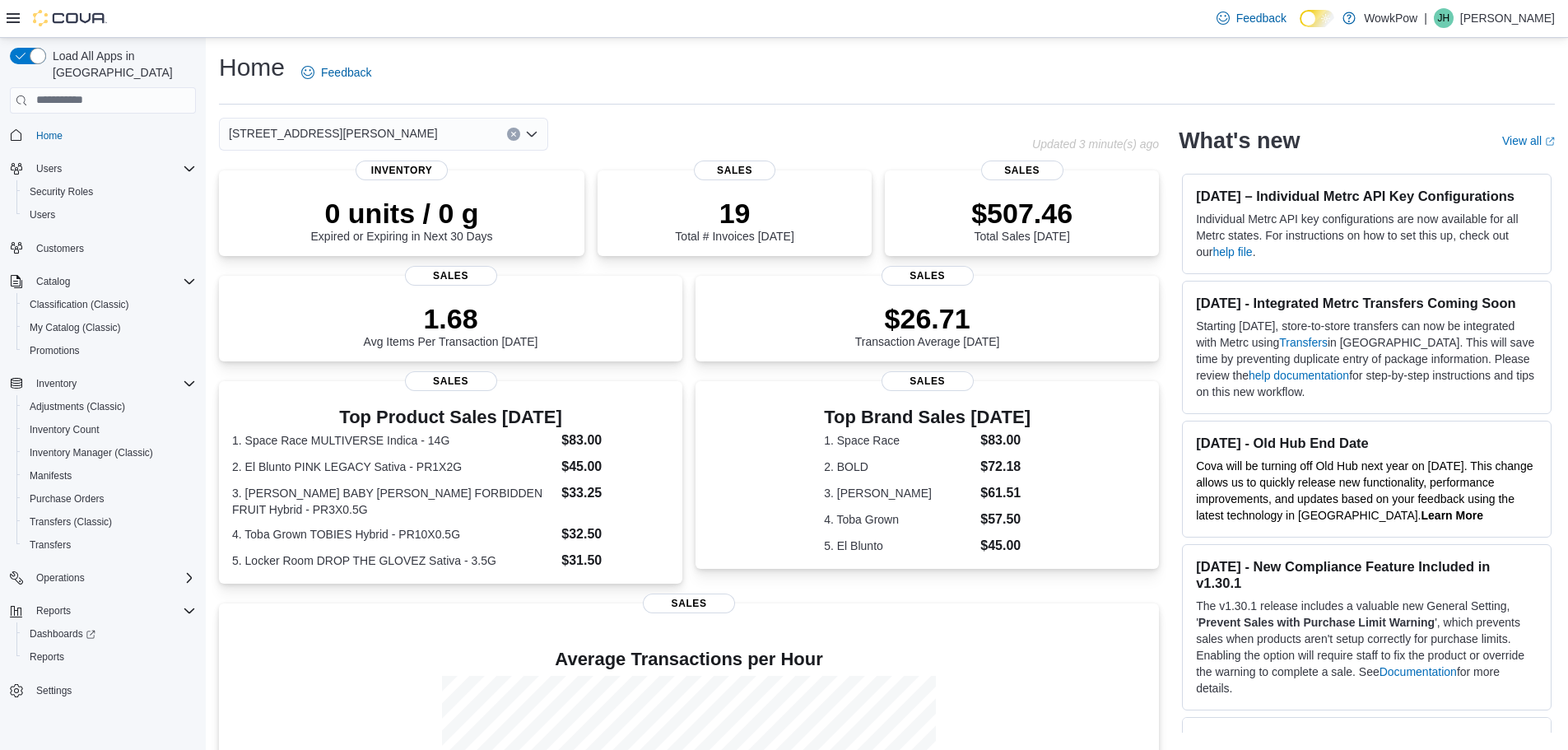
click at [528, 135] on icon "Open list of options" at bounding box center [531, 135] width 14 height 14
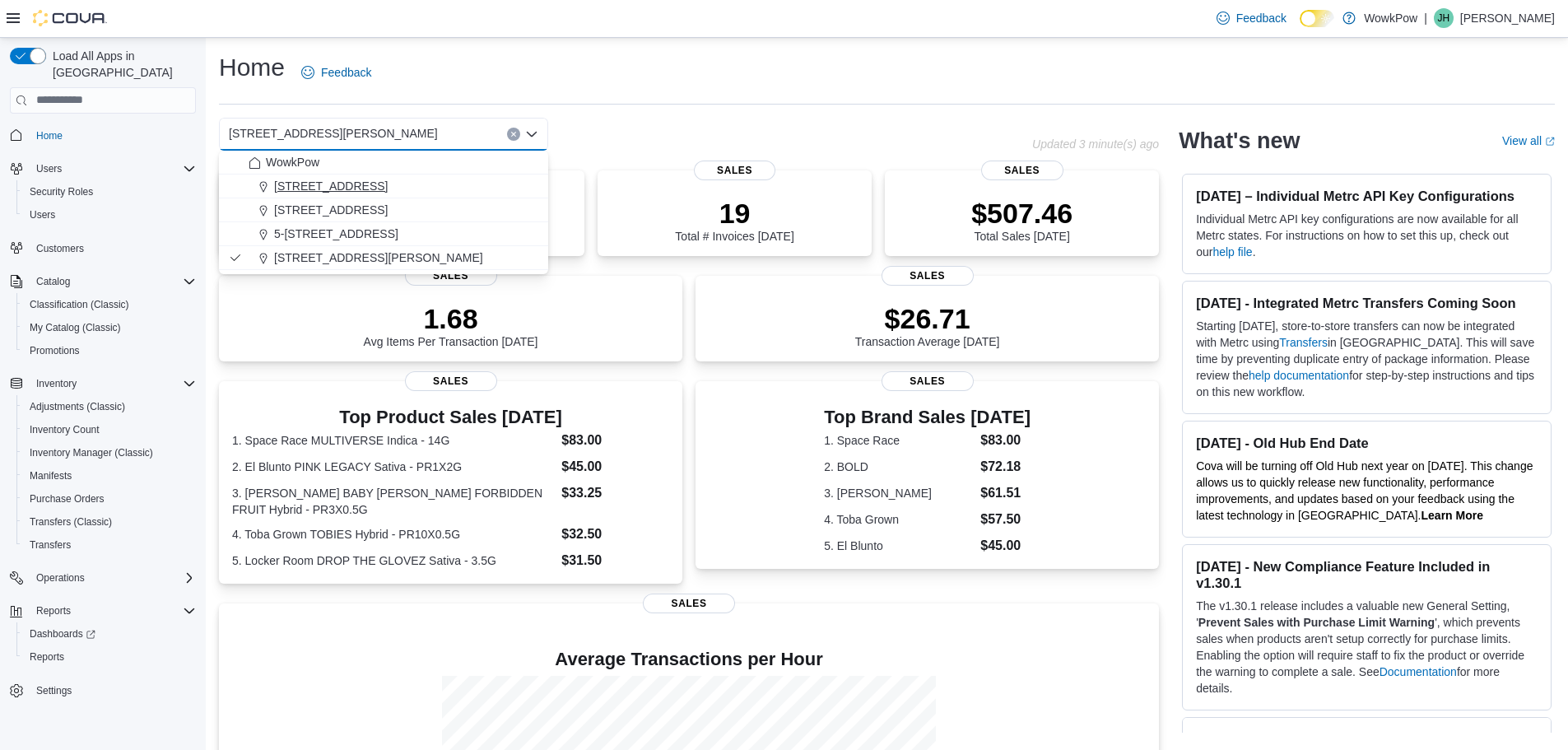
click at [388, 184] on span "[STREET_ADDRESS]" at bounding box center [331, 185] width 113 height 17
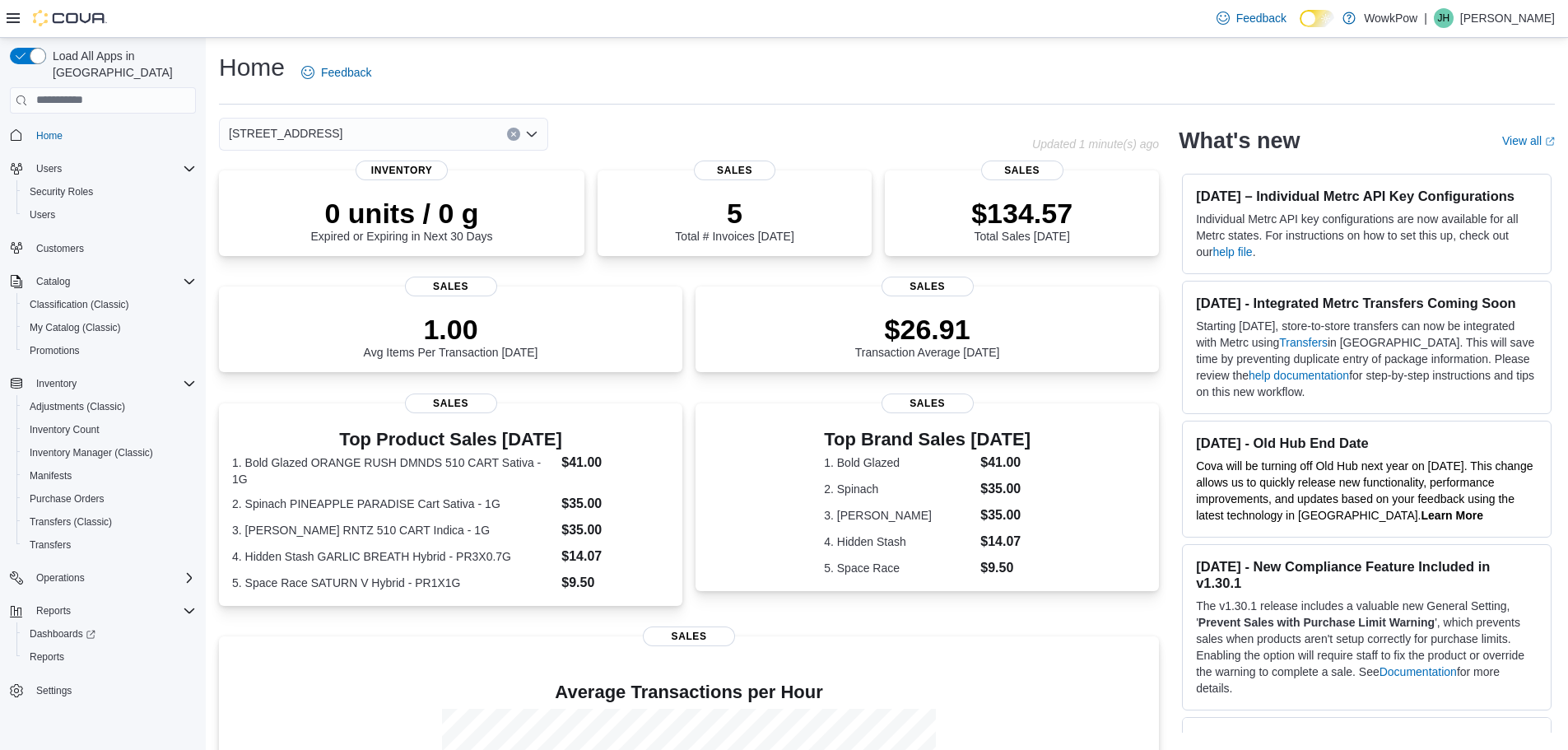
click at [530, 138] on icon "Open list of options" at bounding box center [531, 135] width 14 height 14
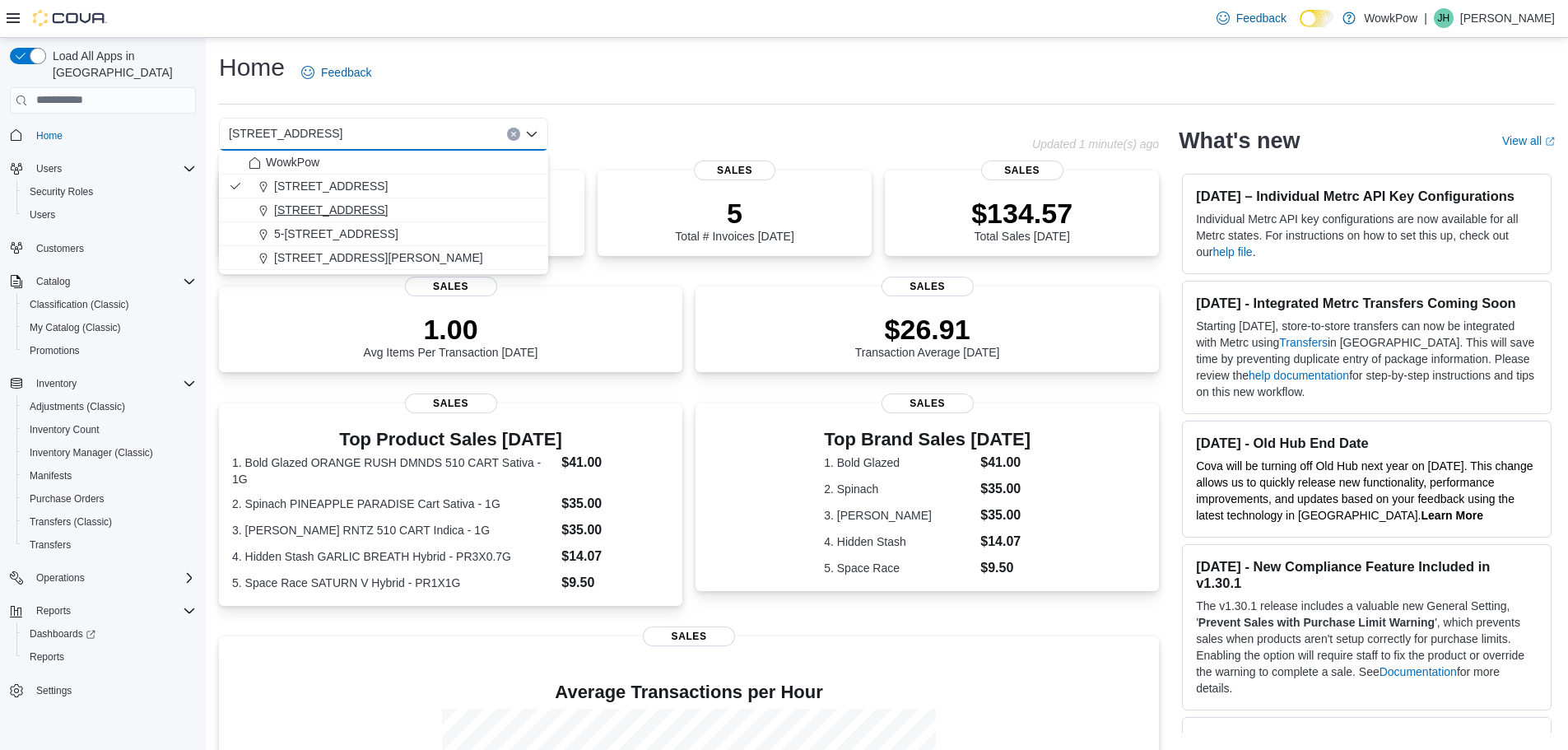
click at [388, 203] on span "[STREET_ADDRESS]" at bounding box center [331, 210] width 113 height 17
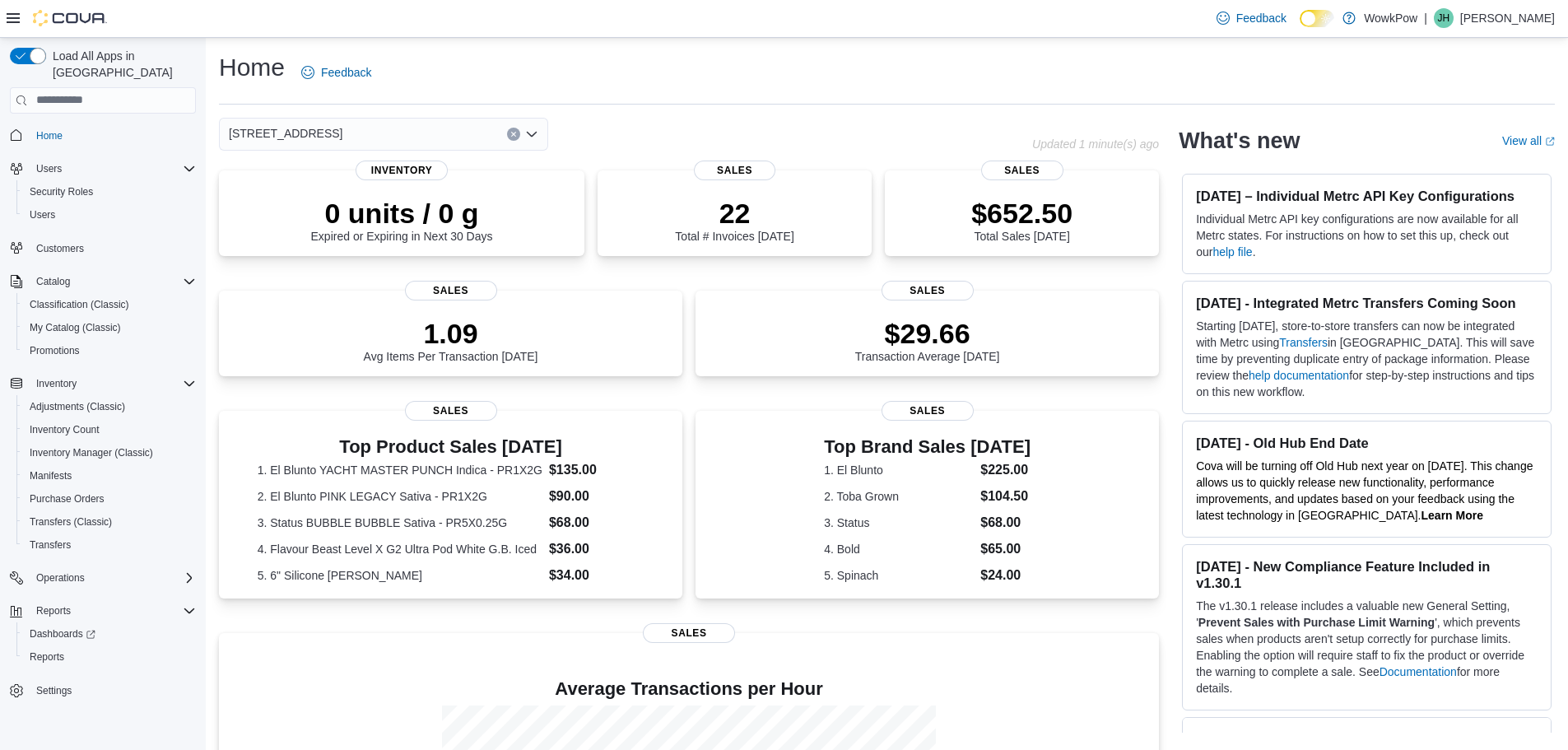
click at [536, 130] on icon "Open list of options" at bounding box center [531, 135] width 14 height 14
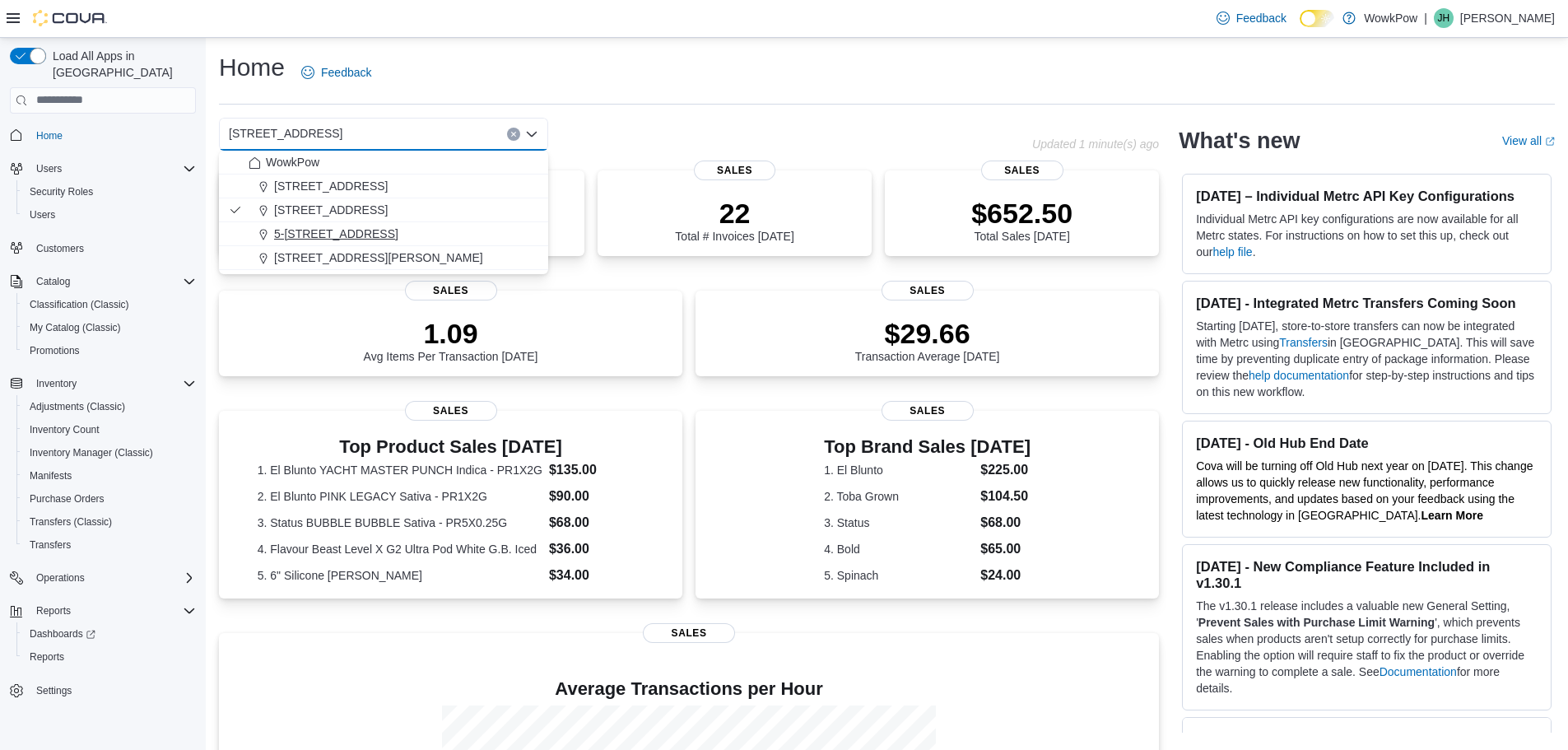
click at [398, 235] on span "5-[STREET_ADDRESS]" at bounding box center [335, 233] width 124 height 17
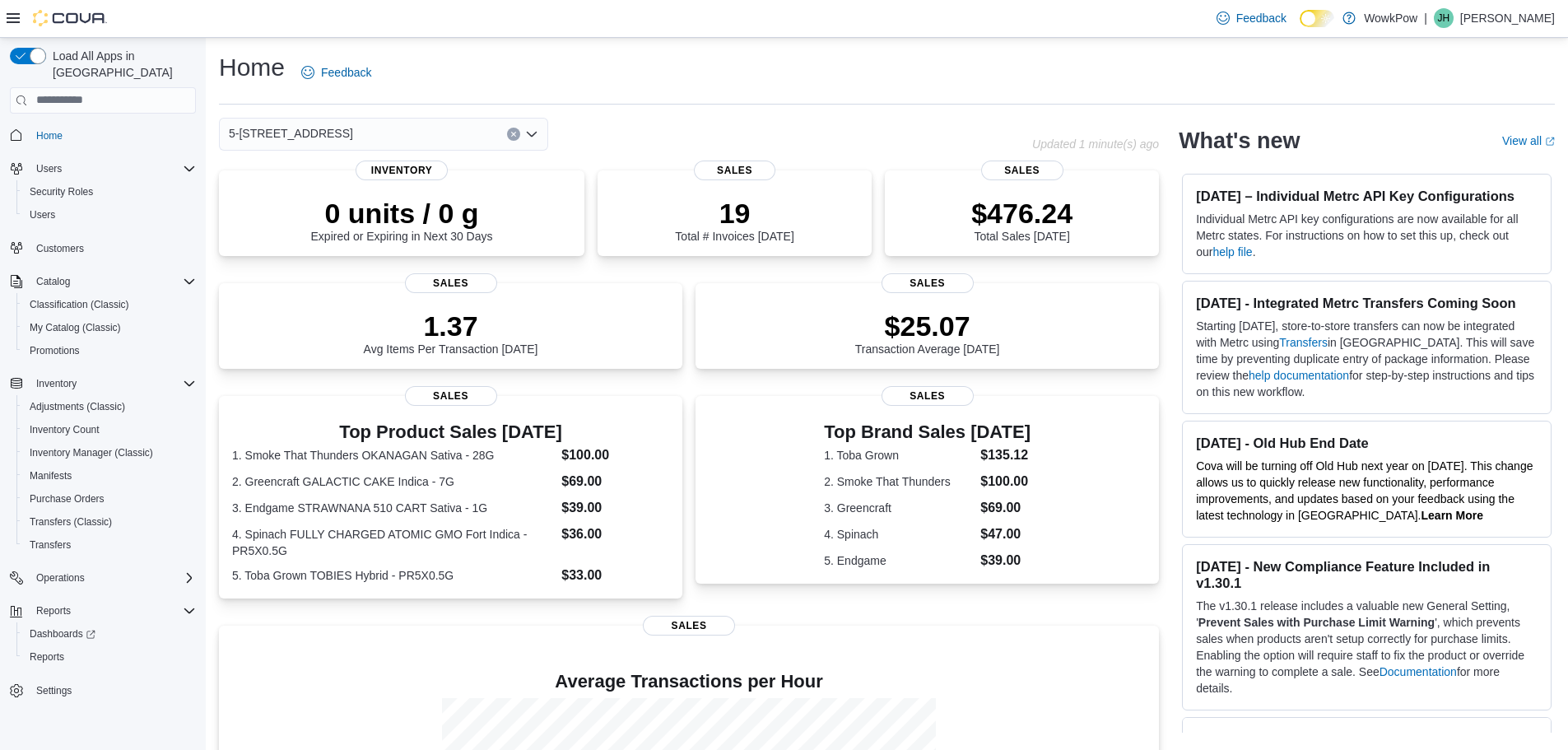
click at [536, 135] on icon "Open list of options" at bounding box center [531, 135] width 14 height 14
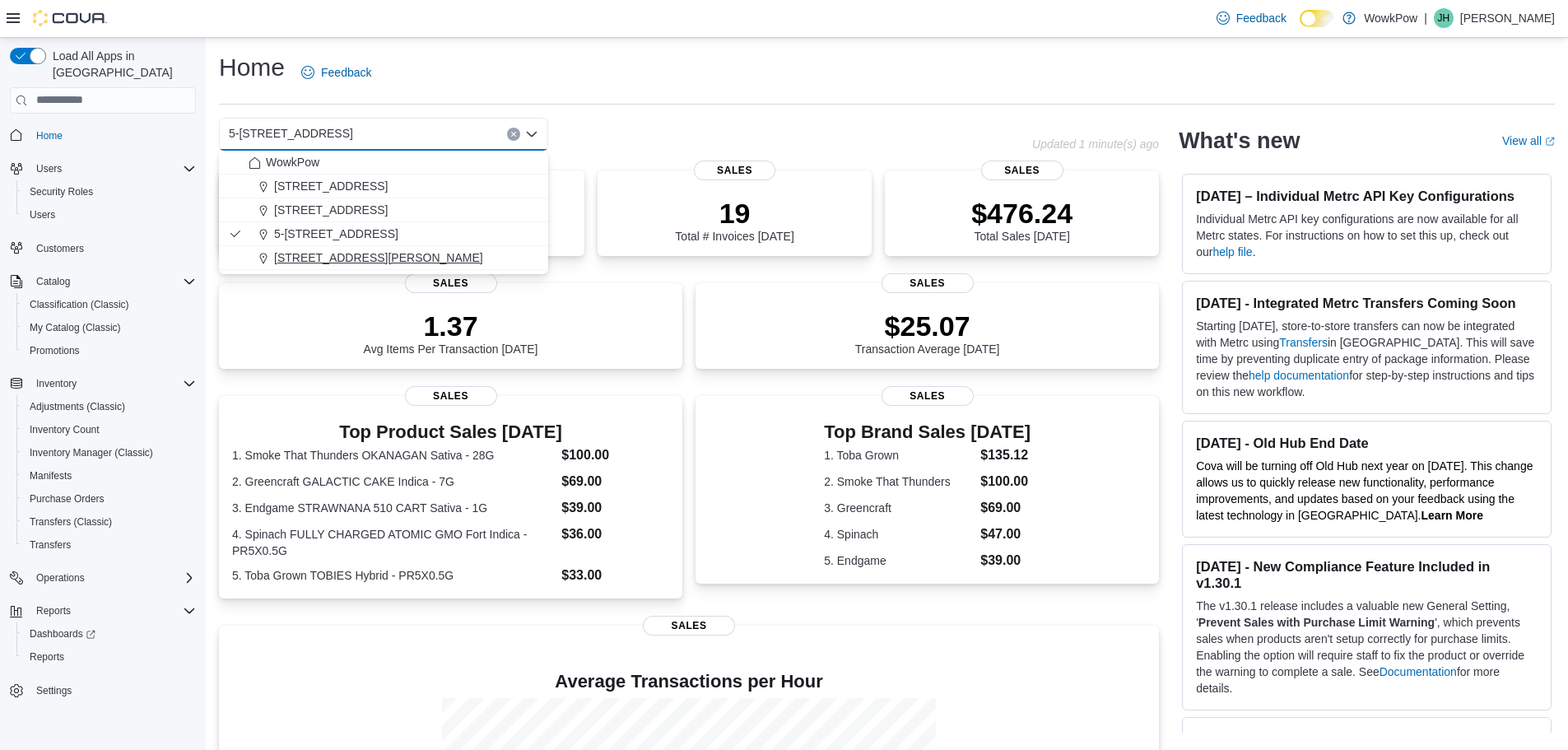
click at [481, 257] on span "[STREET_ADDRESS][PERSON_NAME]" at bounding box center [378, 257] width 209 height 17
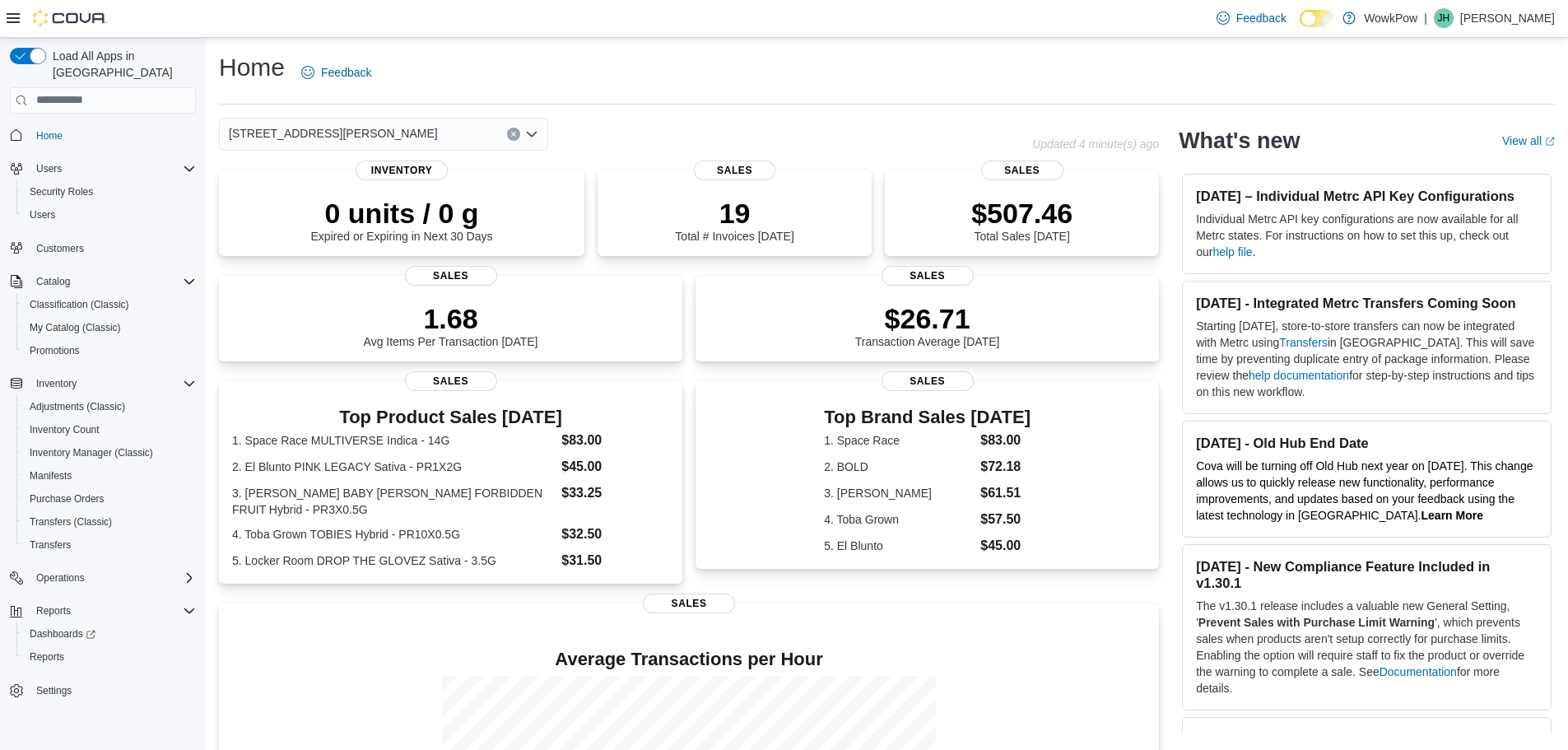
click at [528, 134] on icon "Open list of options" at bounding box center [531, 133] width 10 height 5
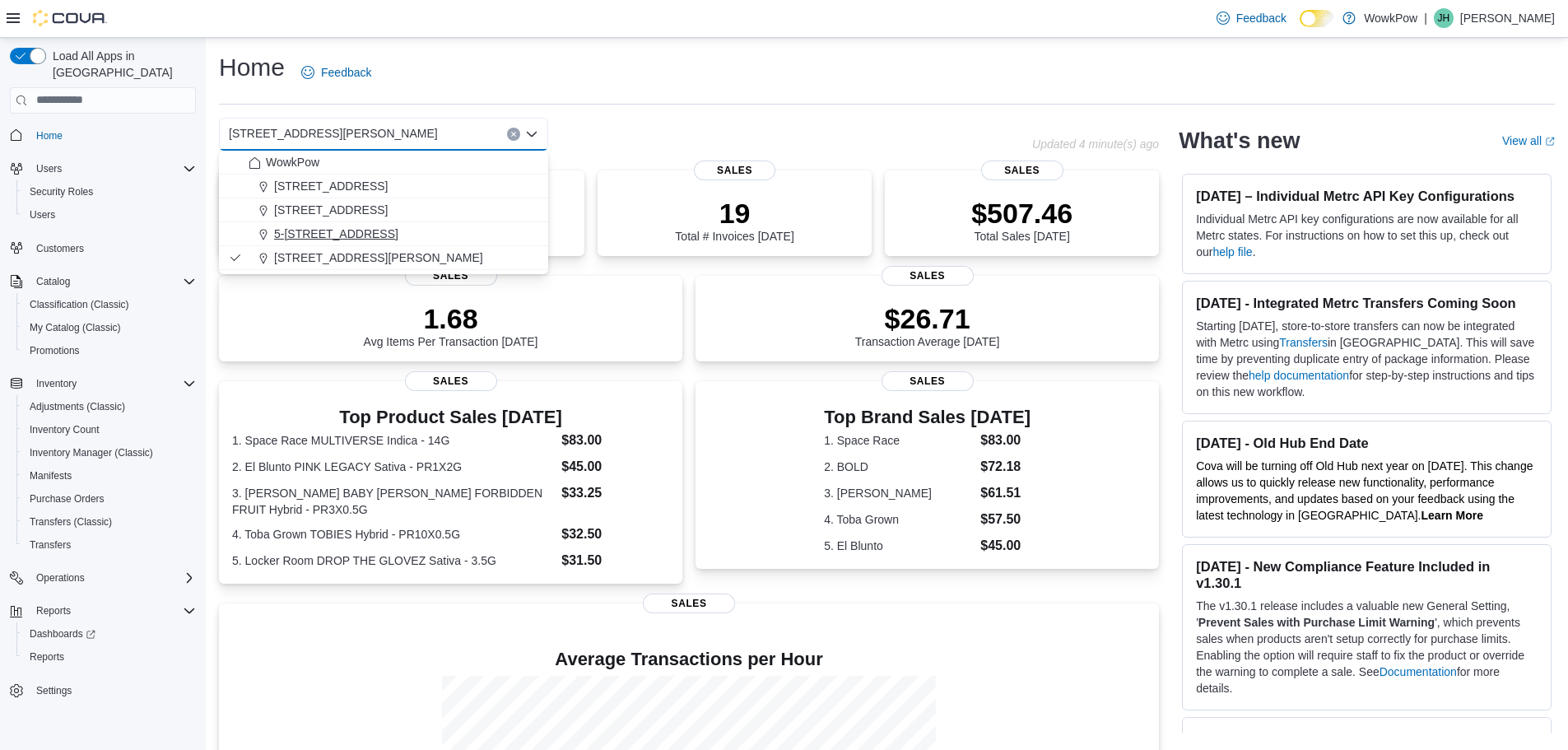
click at [398, 229] on span "5-[STREET_ADDRESS]" at bounding box center [335, 233] width 124 height 17
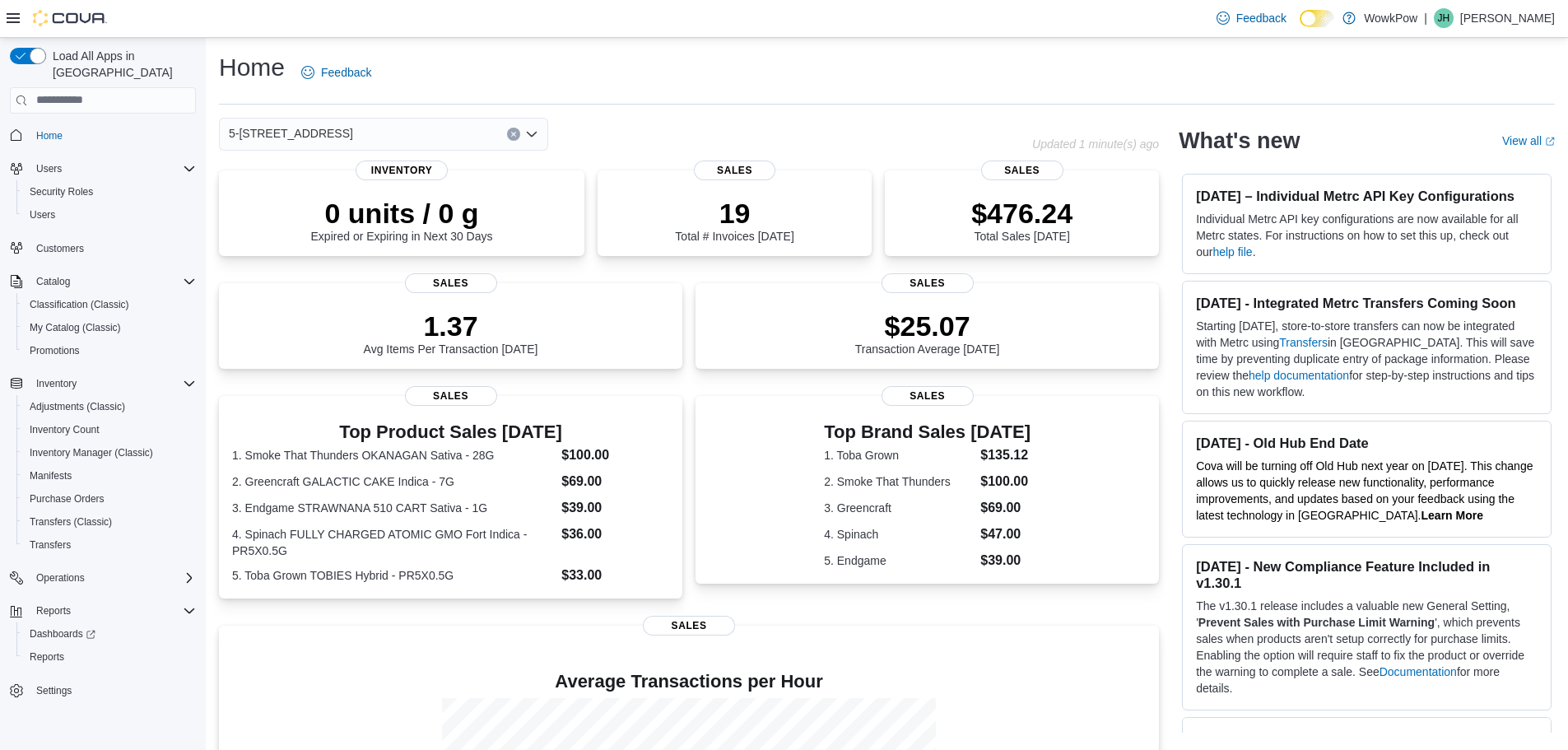
click at [530, 134] on icon "Open list of options" at bounding box center [531, 135] width 14 height 14
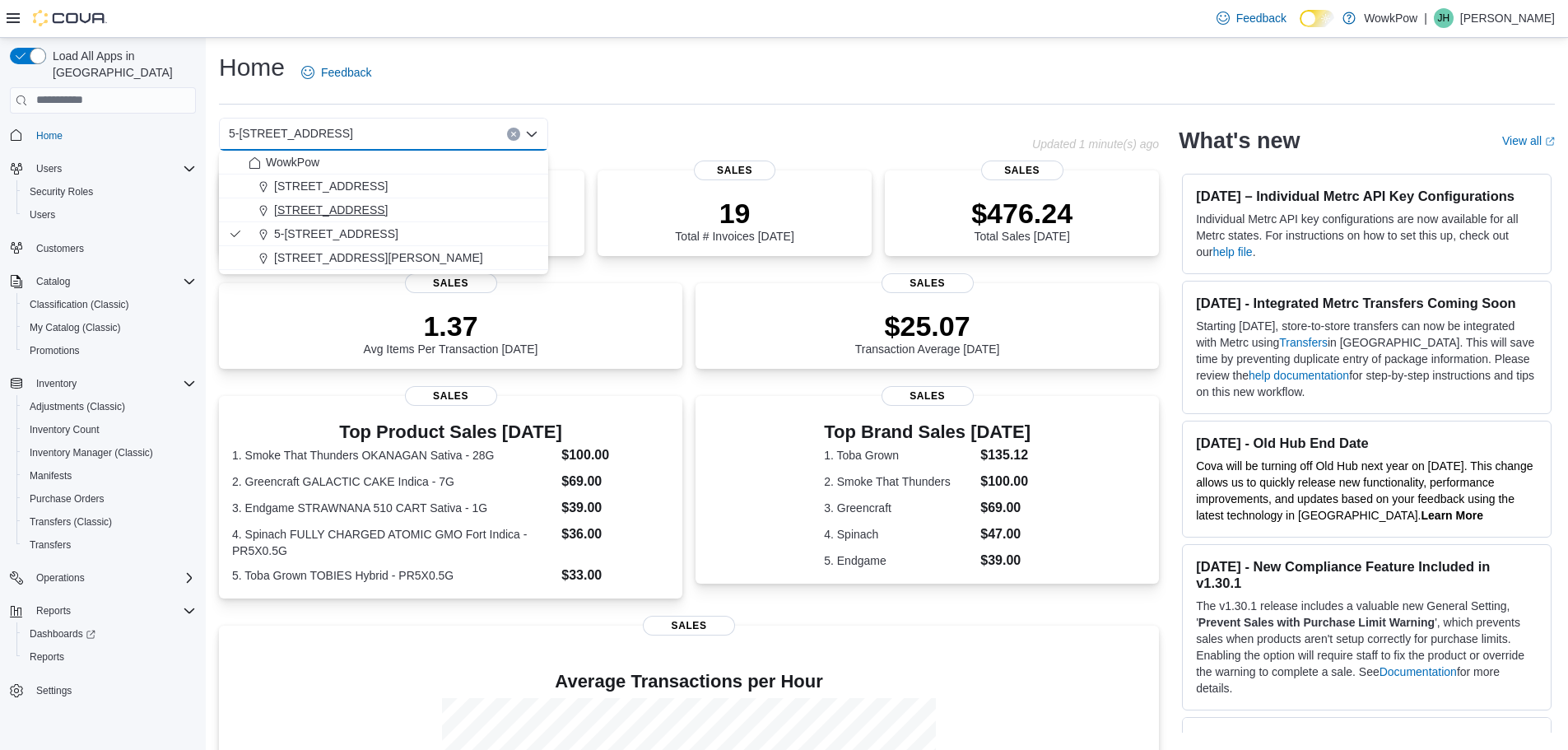
click at [388, 207] on span "[STREET_ADDRESS]" at bounding box center [331, 210] width 113 height 17
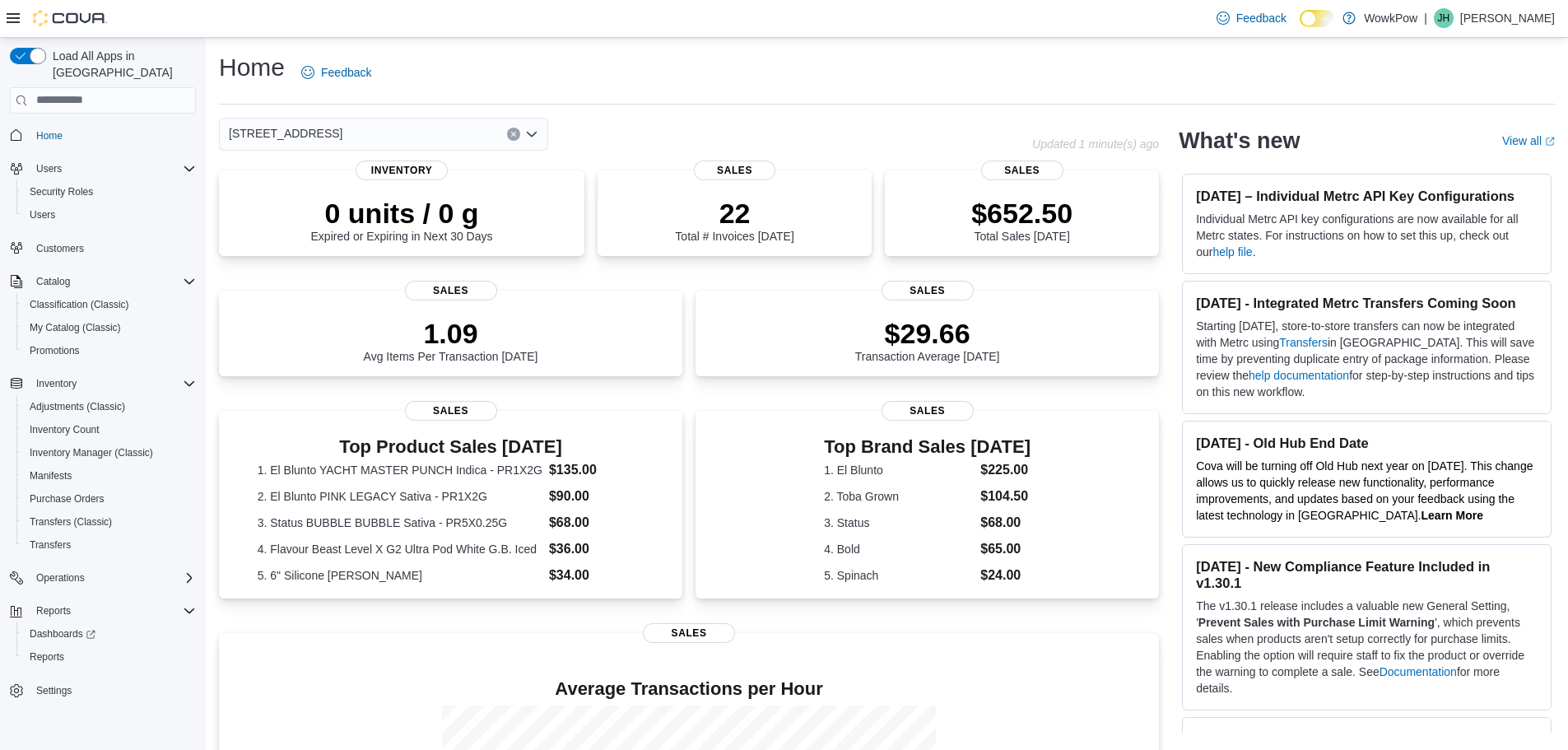
click at [530, 133] on icon "Open list of options" at bounding box center [531, 135] width 14 height 14
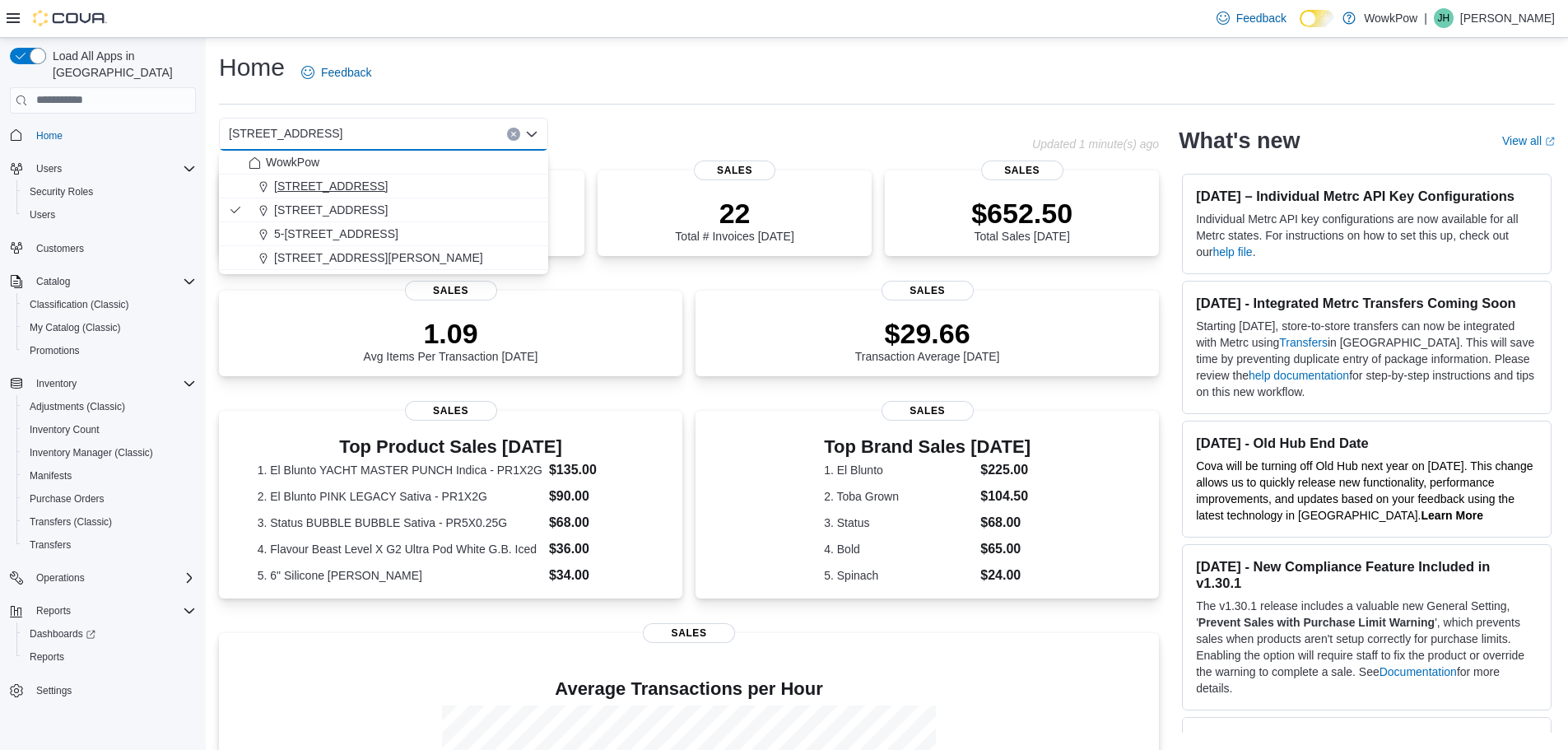
click at [493, 182] on div "[STREET_ADDRESS]" at bounding box center [393, 185] width 290 height 17
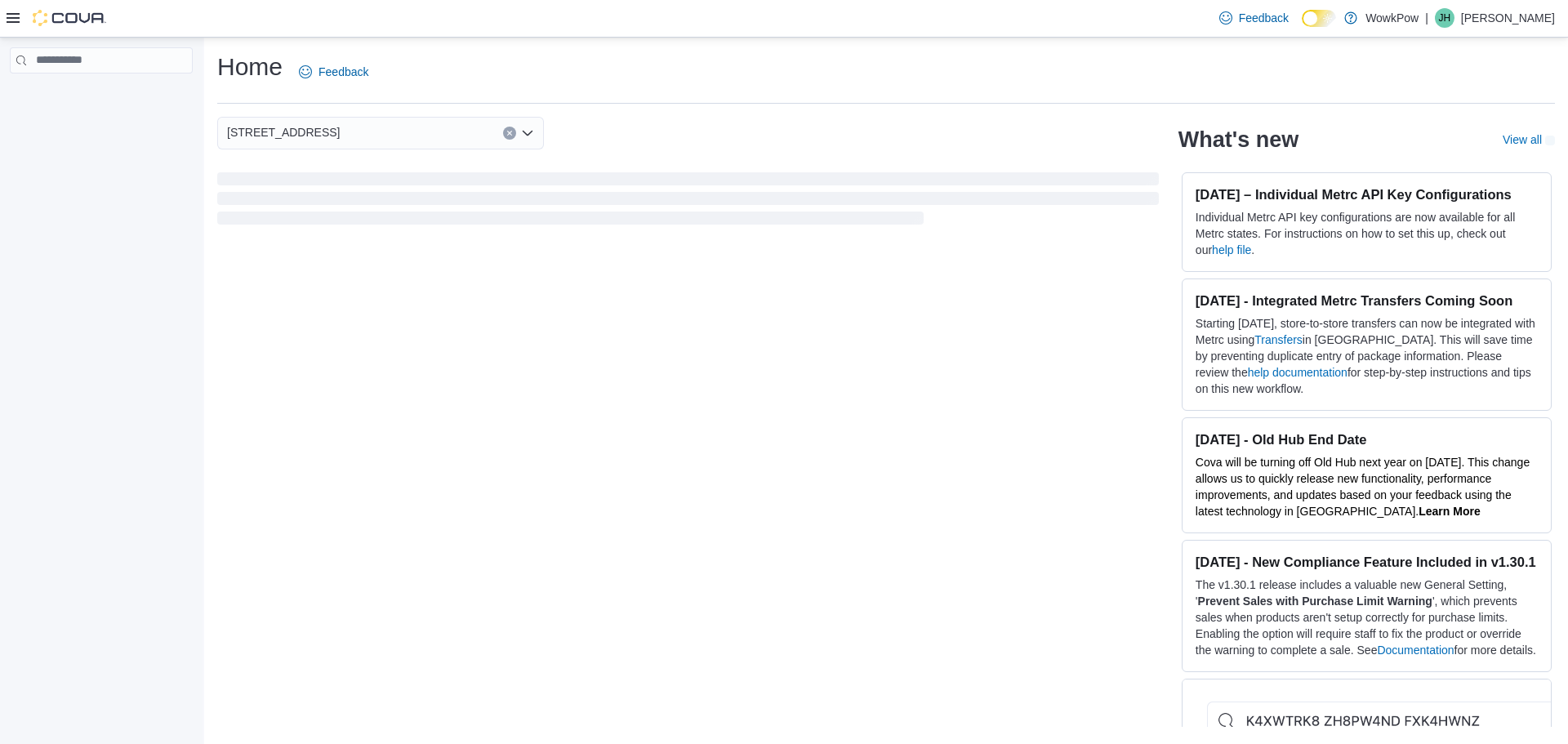
click at [527, 132] on icon "Open list of options" at bounding box center [528, 134] width 14 height 14
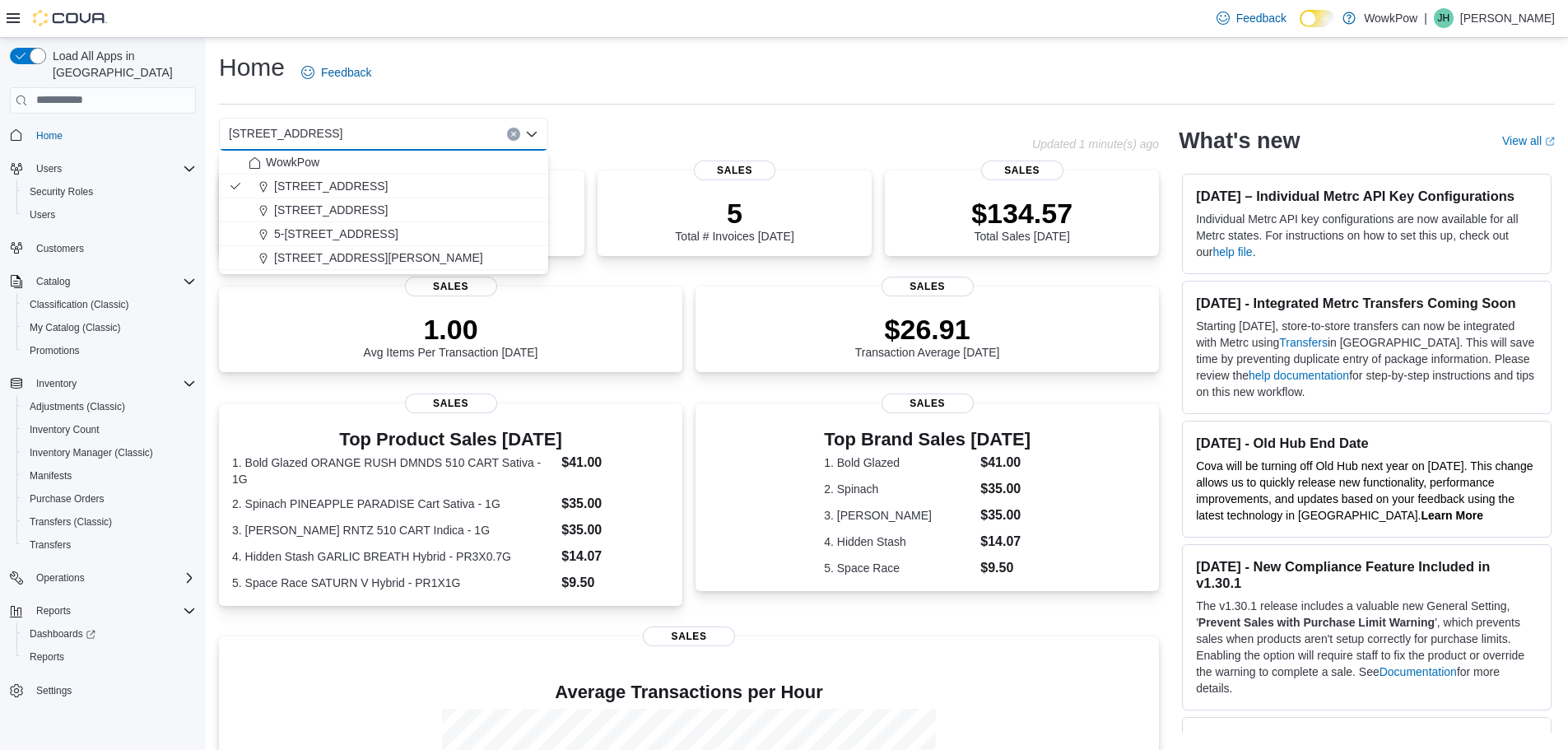
click at [580, 102] on div "Home Feedback" at bounding box center [886, 77] width 1336 height 54
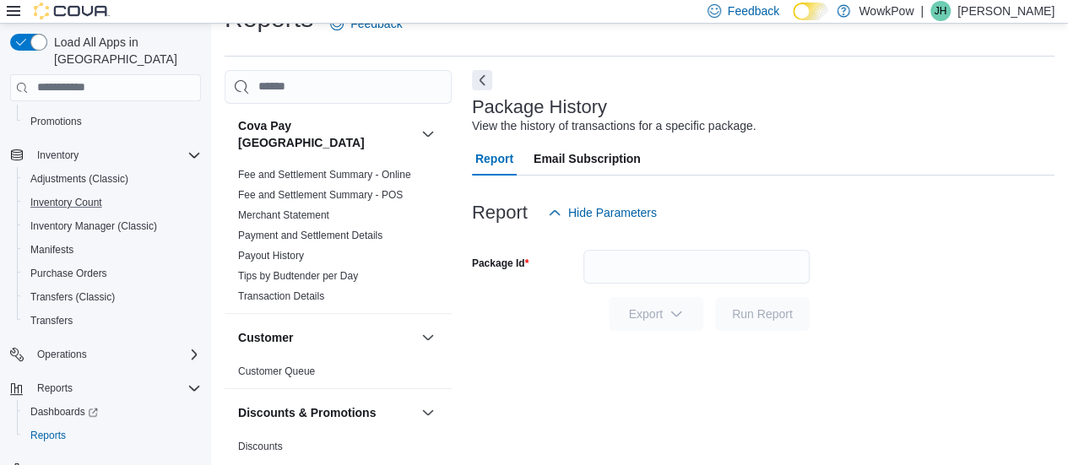
scroll to position [230, 0]
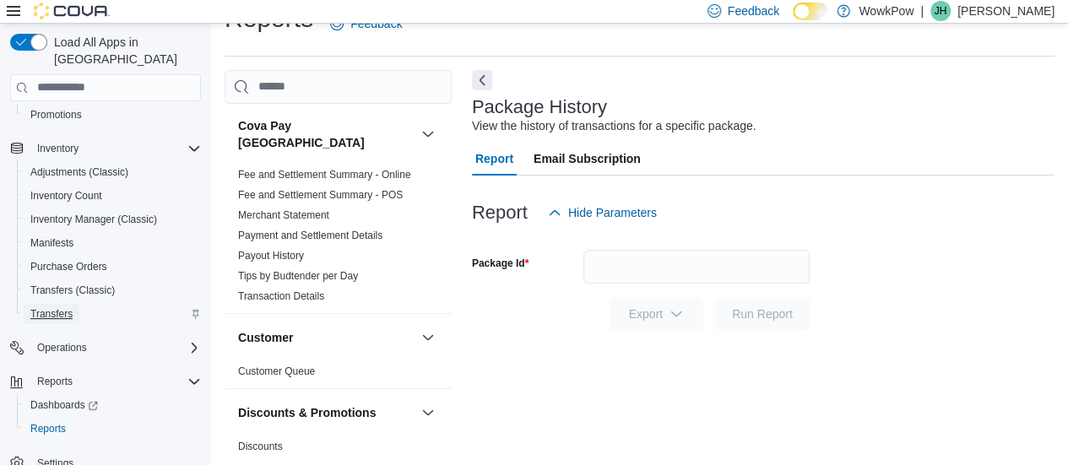
click at [48, 307] on span "Transfers" at bounding box center [51, 314] width 42 height 14
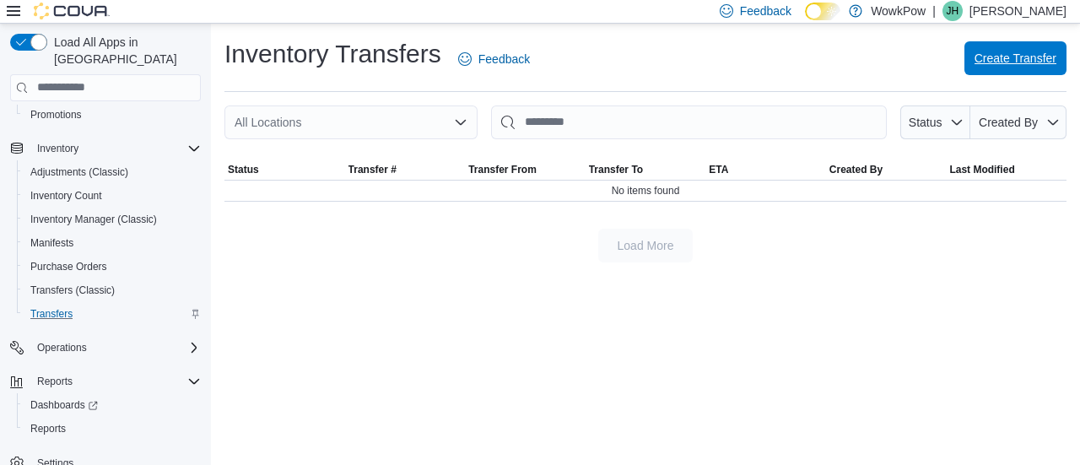
click at [987, 71] on span "Create Transfer" at bounding box center [1016, 58] width 82 height 34
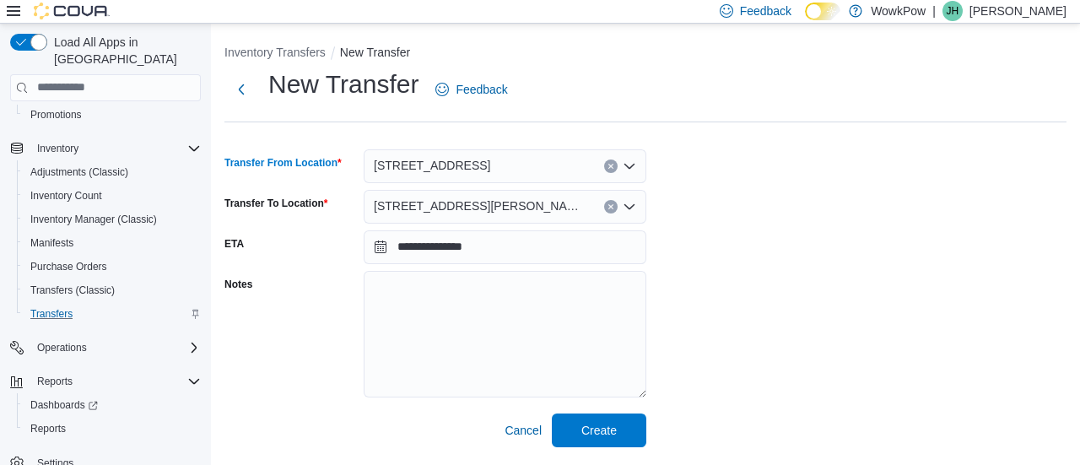
click at [612, 168] on icon "Clear input" at bounding box center [611, 166] width 7 height 7
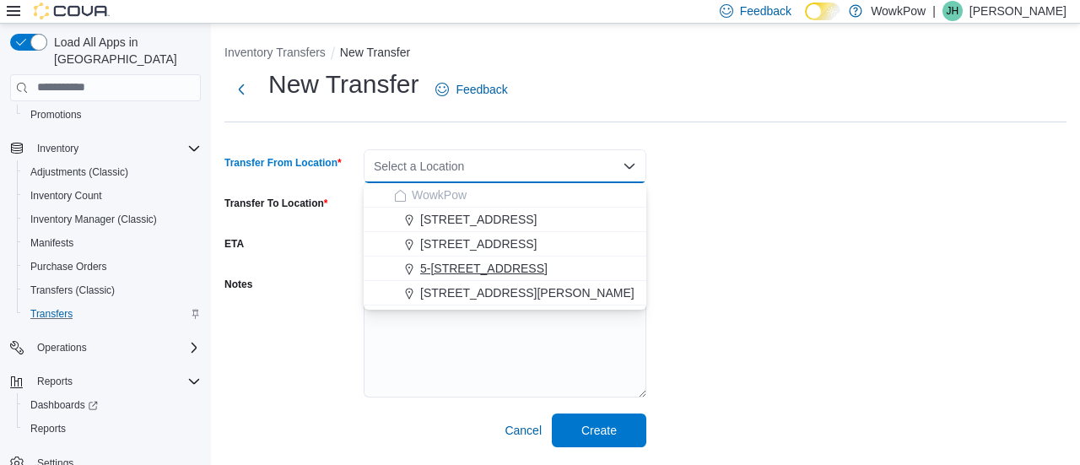
click at [500, 274] on span "5-[STREET_ADDRESS]" at bounding box center [483, 268] width 127 height 17
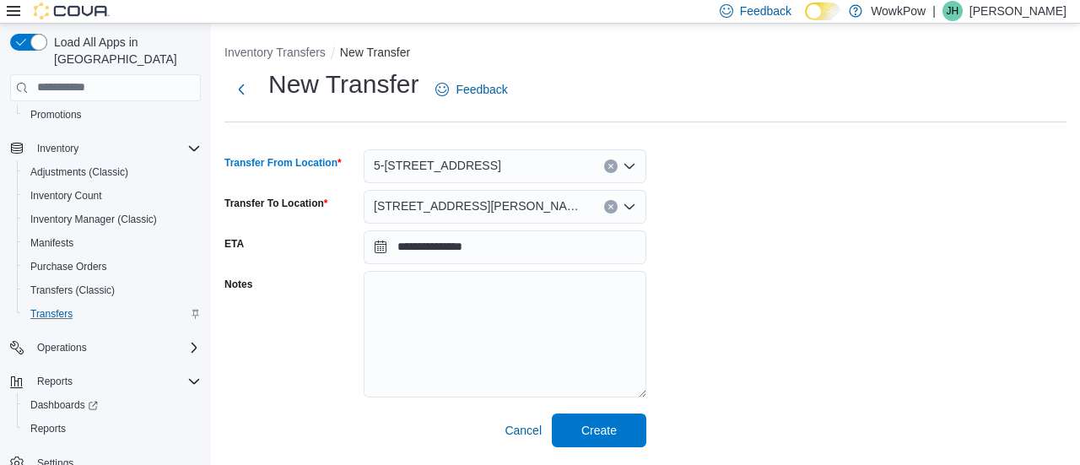
click at [607, 203] on button "Clear input" at bounding box center [611, 207] width 14 height 14
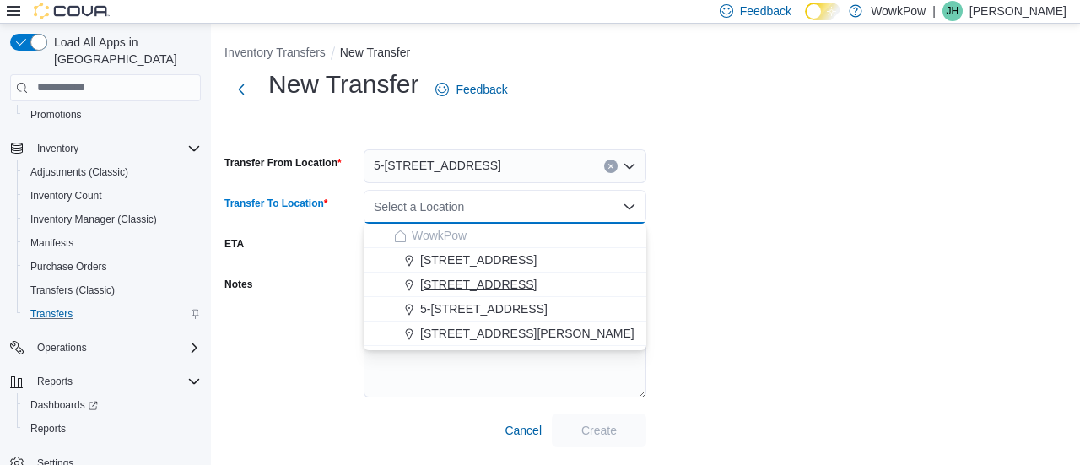
click at [492, 279] on span "[STREET_ADDRESS]" at bounding box center [478, 284] width 116 height 17
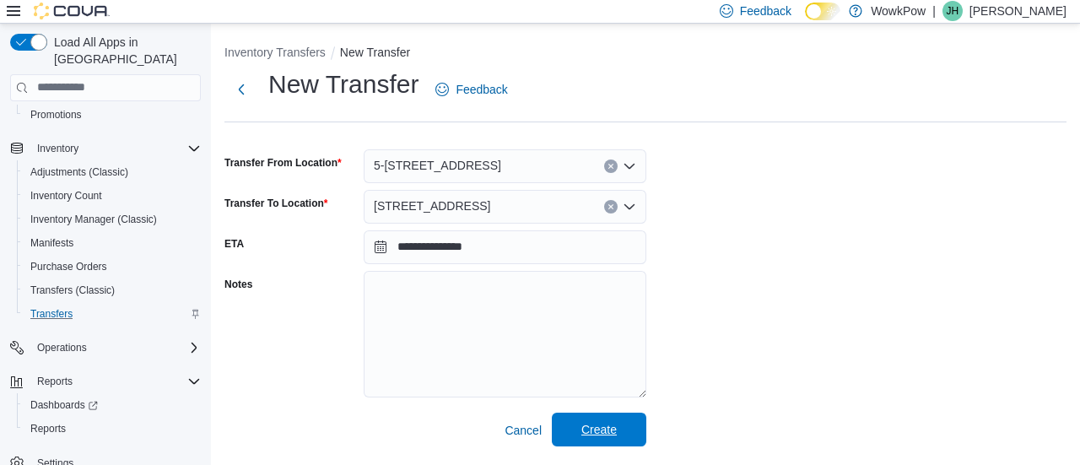
click at [594, 436] on span "Create" at bounding box center [598, 429] width 35 height 17
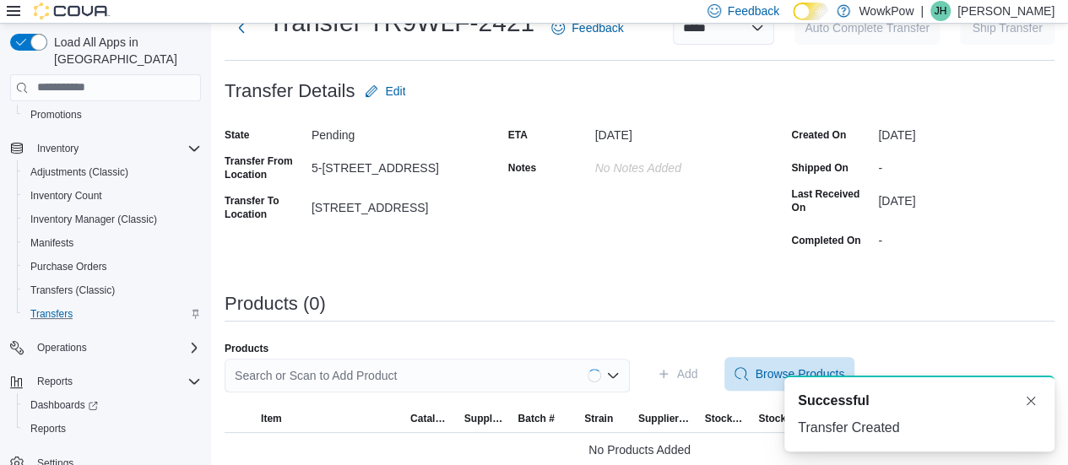
scroll to position [76, 0]
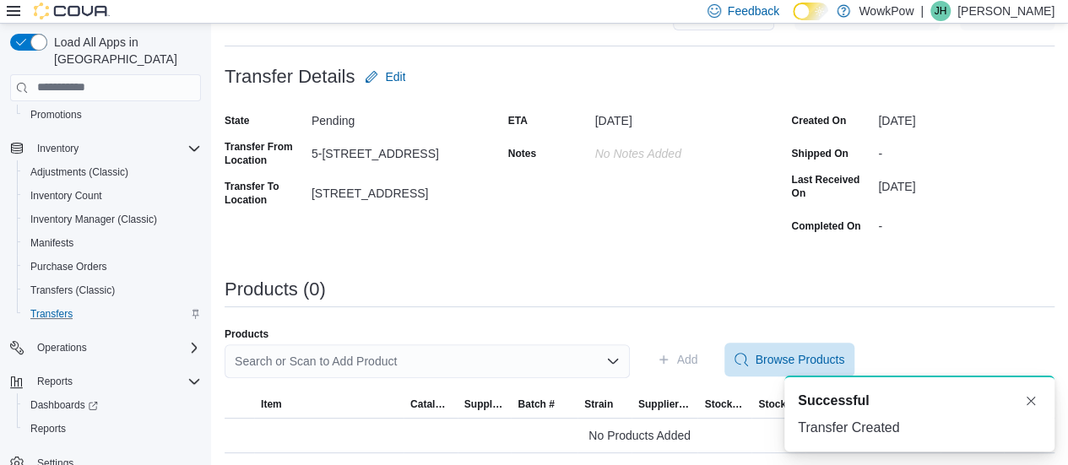
click at [370, 361] on div "Search or Scan to Add Product" at bounding box center [426, 361] width 405 height 34
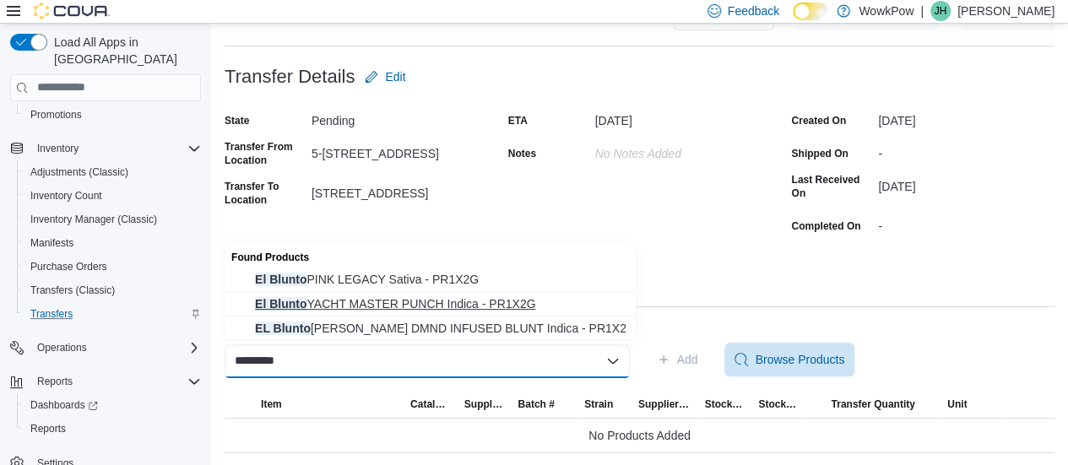
type input "*********"
click at [386, 305] on span "El Blunto YACHT MASTER PUNCH Indica - PR1X2G" at bounding box center [440, 303] width 370 height 17
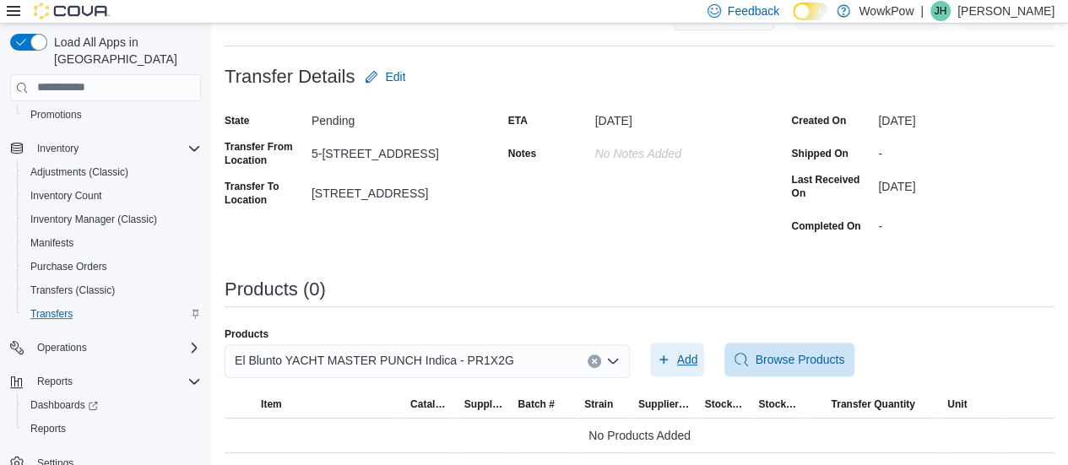
click at [670, 360] on icon "button" at bounding box center [664, 360] width 14 height 14
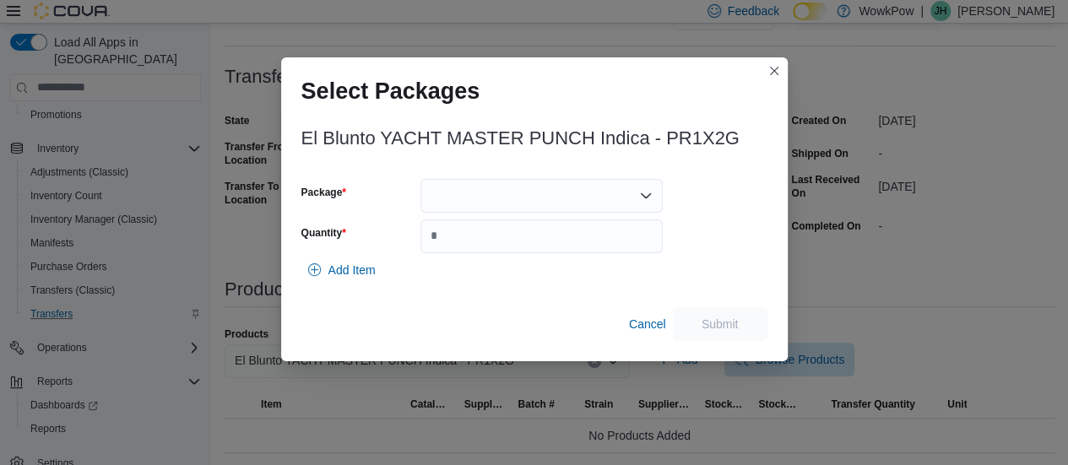
click at [458, 194] on div at bounding box center [541, 196] width 242 height 34
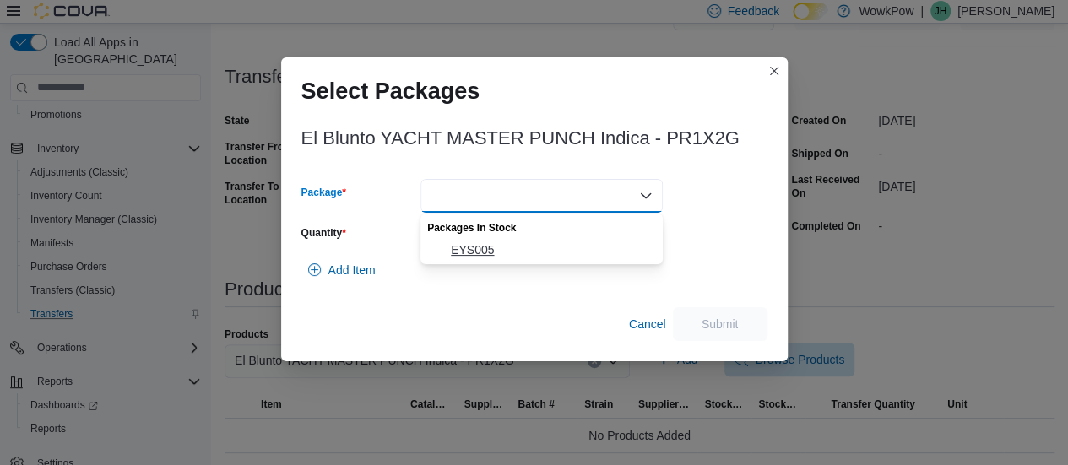
click at [465, 249] on span "EYS005" at bounding box center [552, 249] width 202 height 17
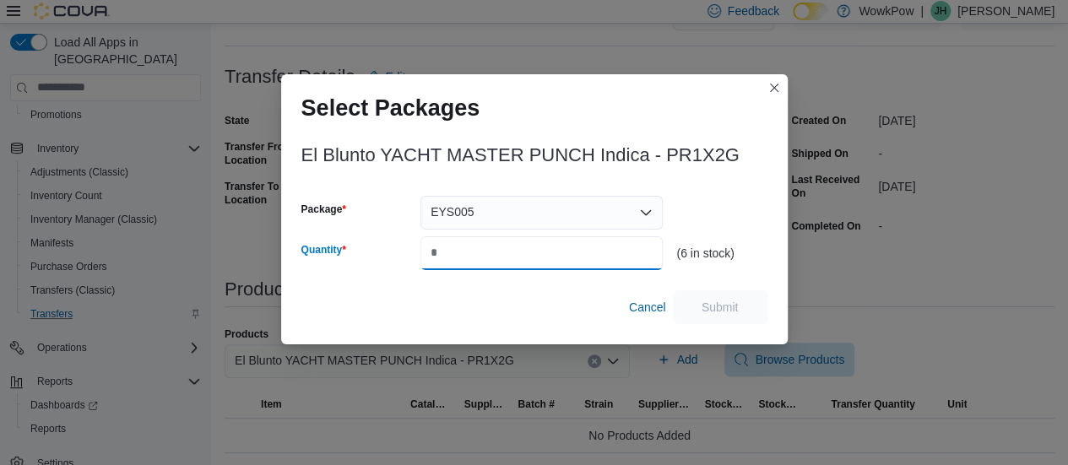
click at [465, 249] on input "Quantity" at bounding box center [541, 253] width 242 height 34
type input "*"
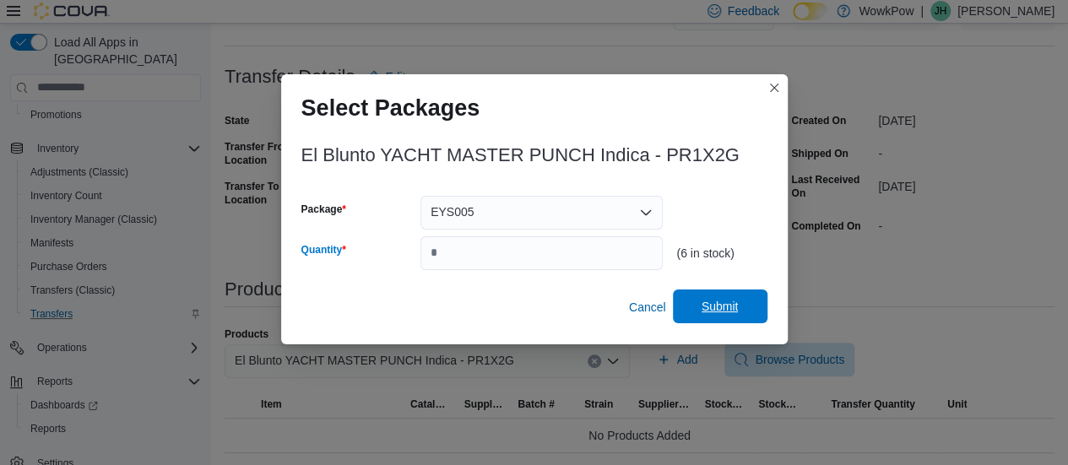
click at [692, 305] on span "Submit" at bounding box center [720, 306] width 74 height 34
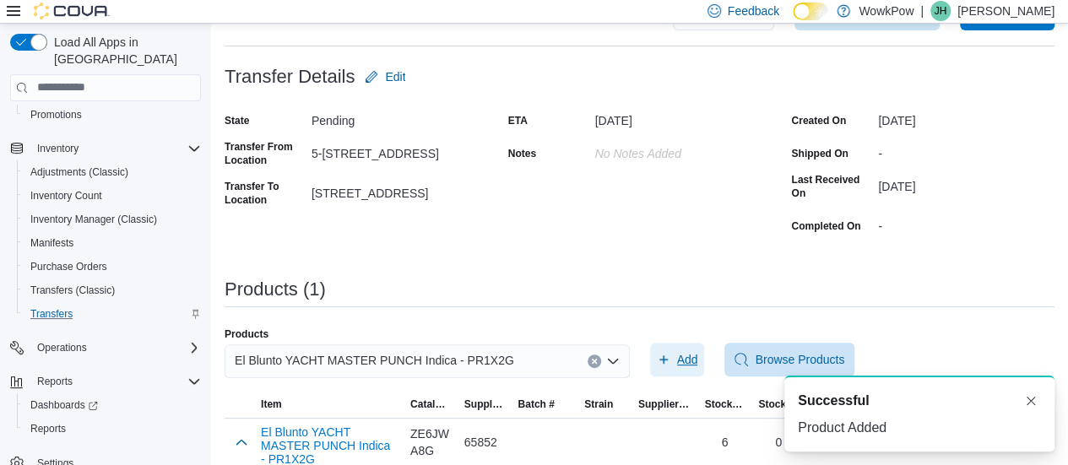
scroll to position [96, 0]
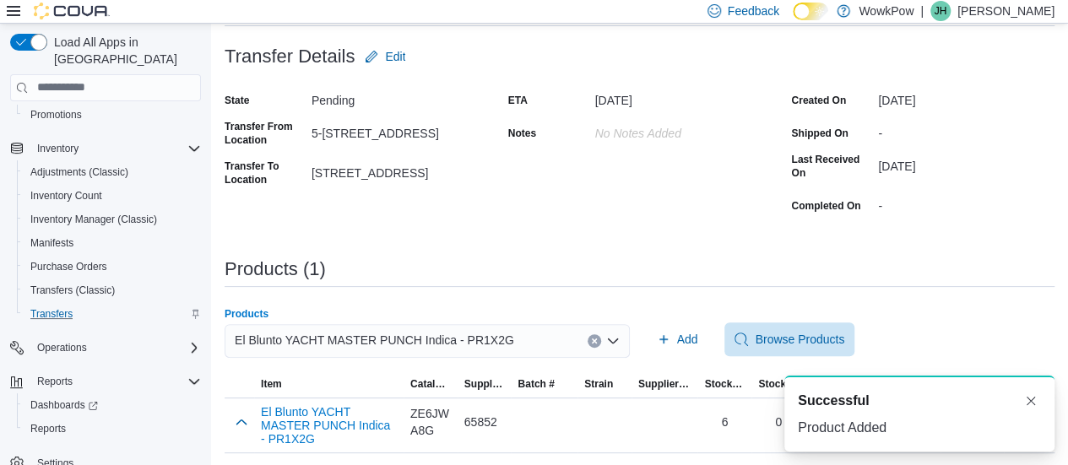
click at [533, 339] on div "El Blunto YACHT MASTER PUNCH Indica - PR1X2G" at bounding box center [426, 341] width 405 height 34
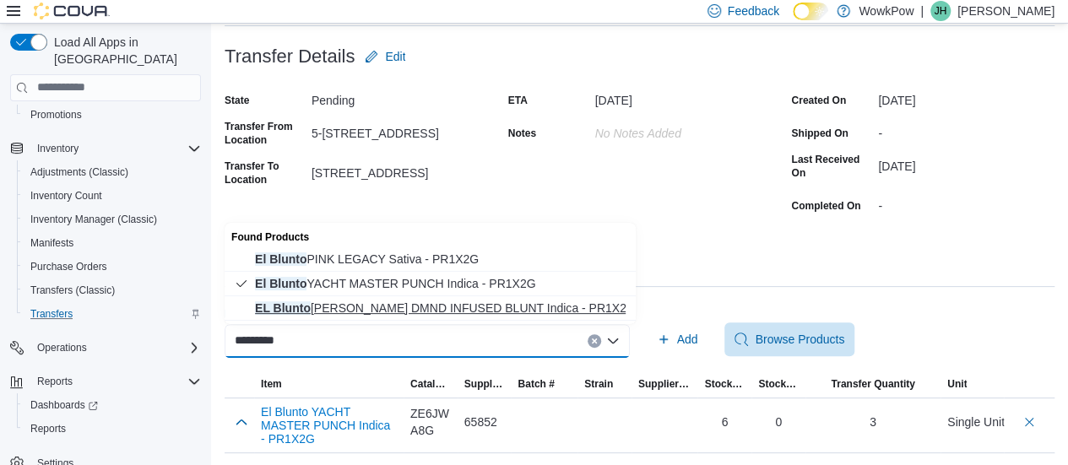
type input "*********"
click at [478, 306] on span "EL Blunto CULLINAN DMND INFUSED BLUNT Indica - PR1X2G" at bounding box center [440, 308] width 370 height 17
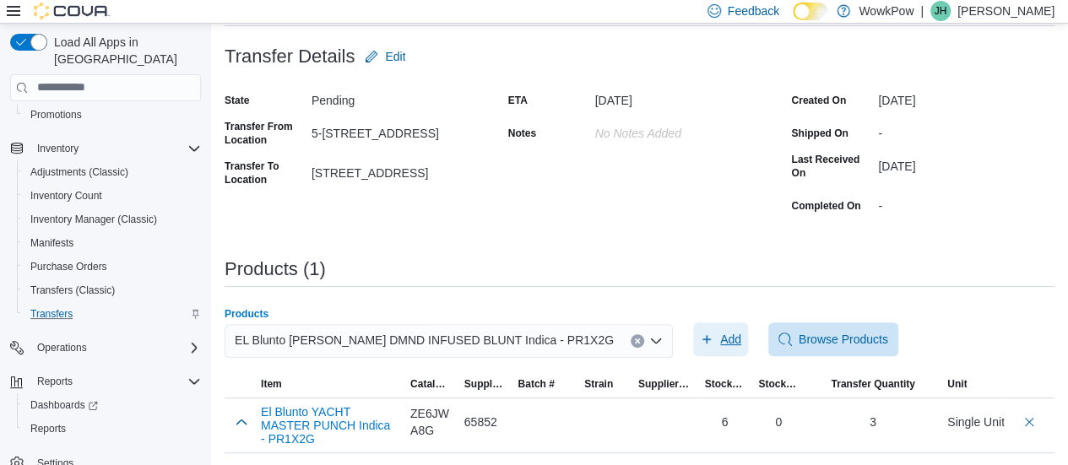
click at [700, 337] on icon "button" at bounding box center [707, 340] width 14 height 14
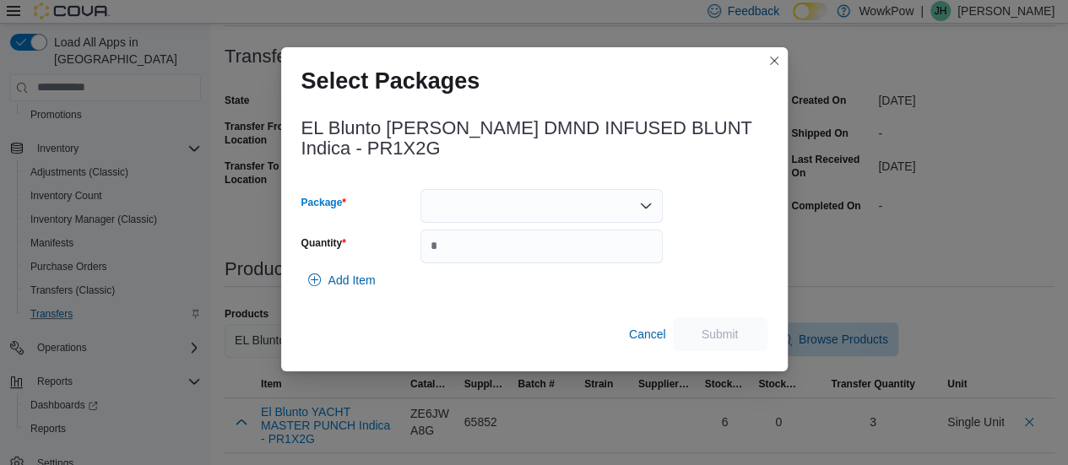
click at [468, 214] on div at bounding box center [541, 206] width 242 height 34
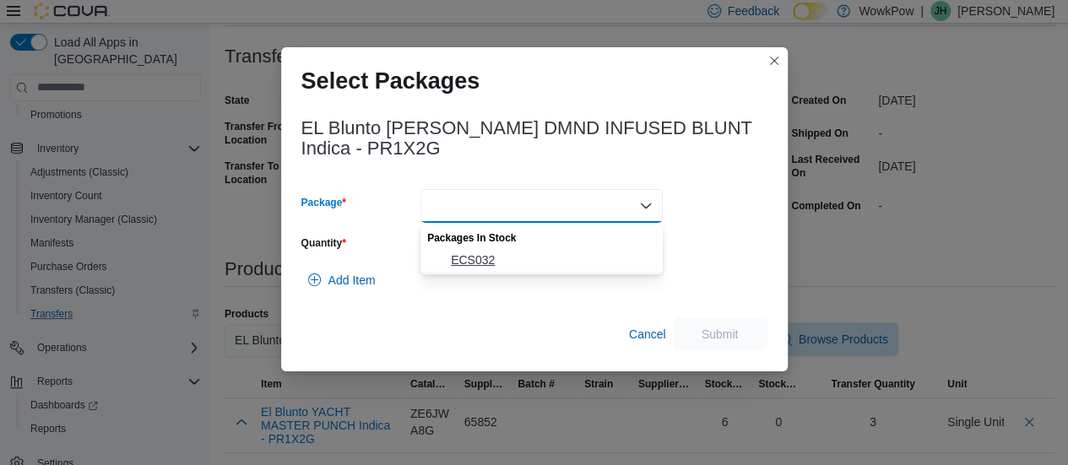
click at [462, 267] on span "ECS032" at bounding box center [552, 259] width 202 height 17
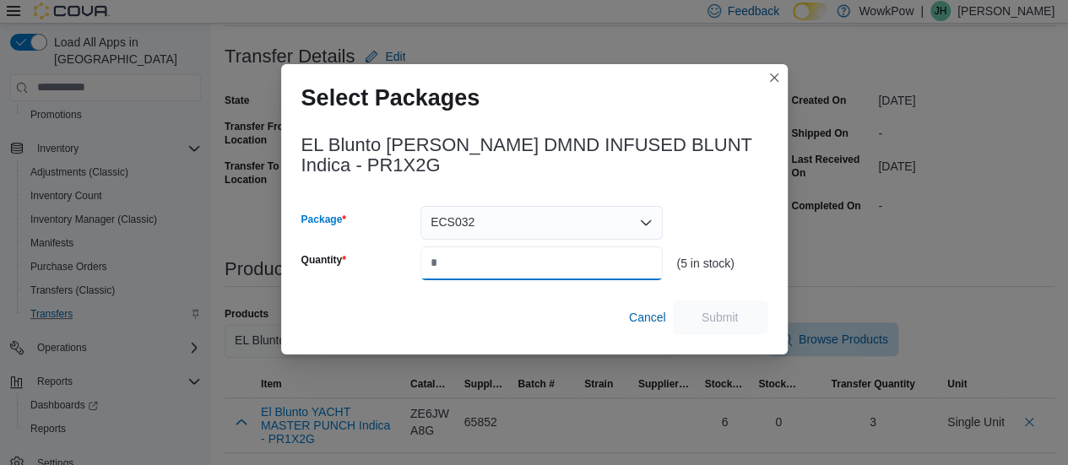
click at [462, 263] on input "Quantity" at bounding box center [541, 263] width 242 height 34
type input "*"
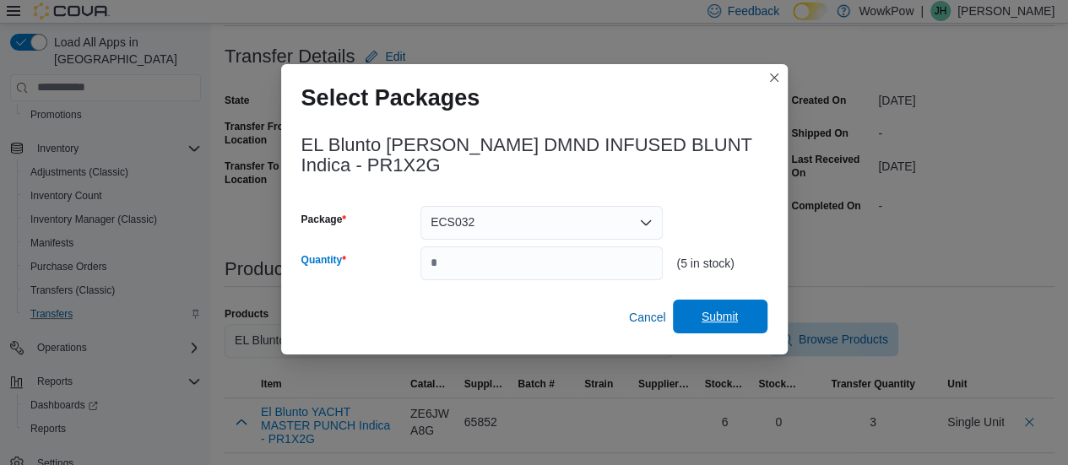
click at [709, 313] on span "Submit" at bounding box center [719, 316] width 37 height 17
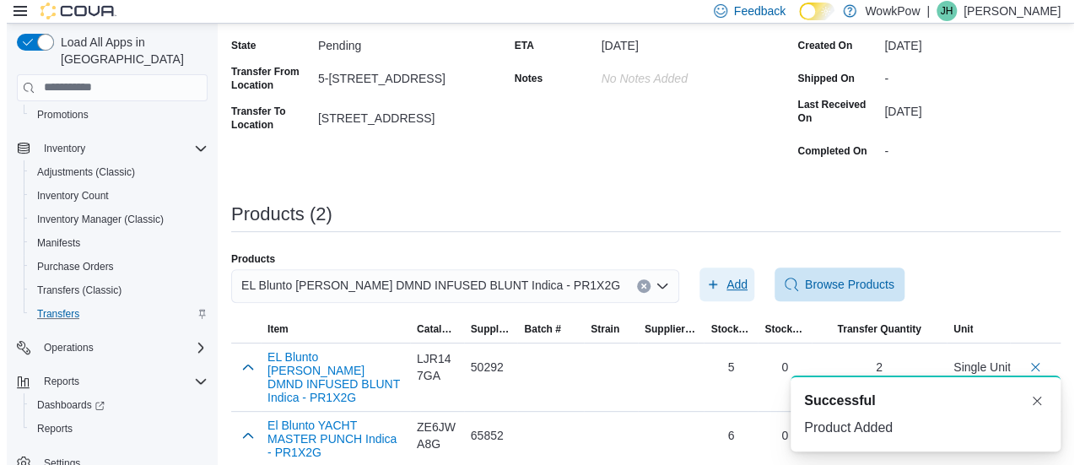
scroll to position [0, 0]
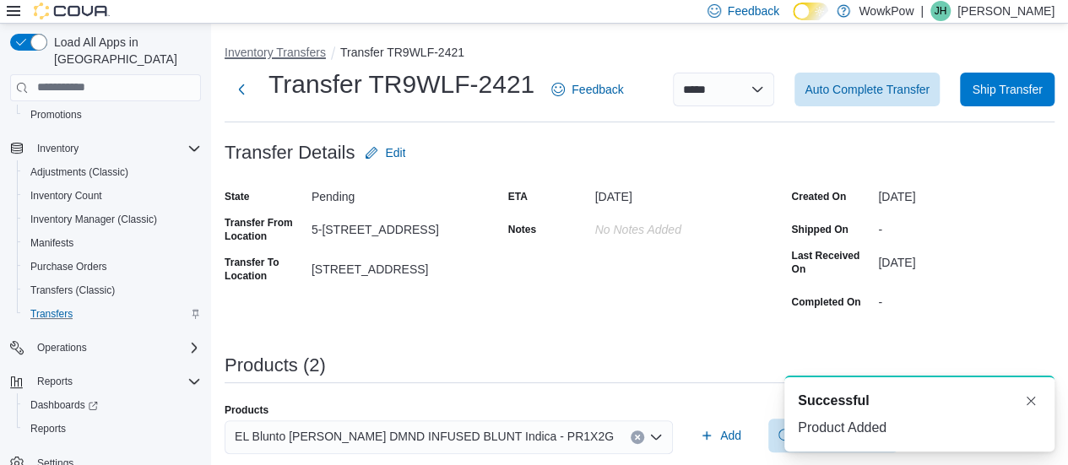
click at [280, 51] on button "Inventory Transfers" at bounding box center [274, 53] width 101 height 14
